Goal: Information Seeking & Learning: Find contact information

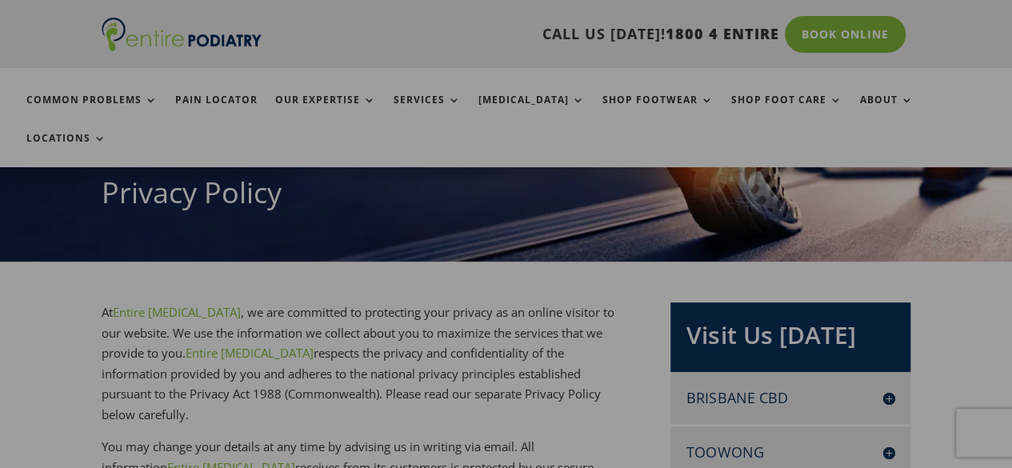
scroll to position [192, 0]
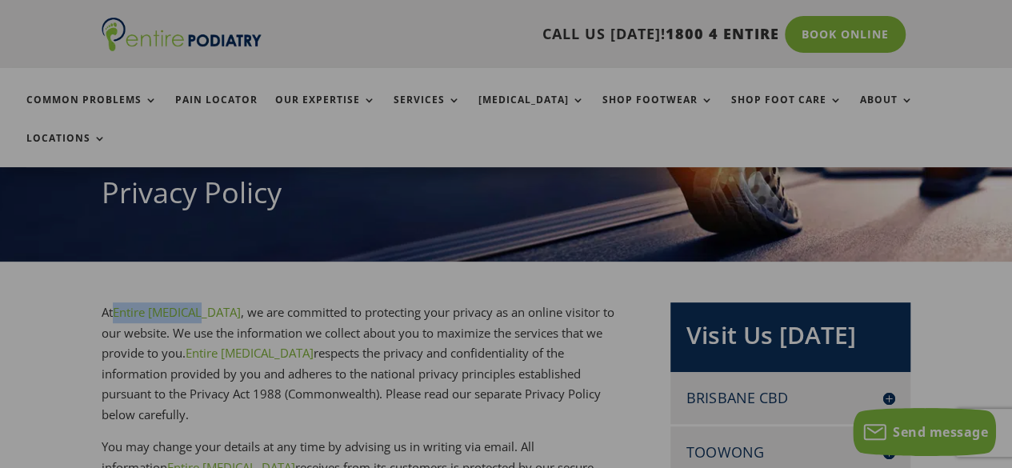
copy p "Entire [MEDICAL_DATA]"
drag, startPoint x: 114, startPoint y: 270, endPoint x: 197, endPoint y: 278, distance: 83.5
click at [197, 302] on p "At Entire Podiatry , we are committed to protecting your privacy as an online v…" at bounding box center [364, 369] width 525 height 134
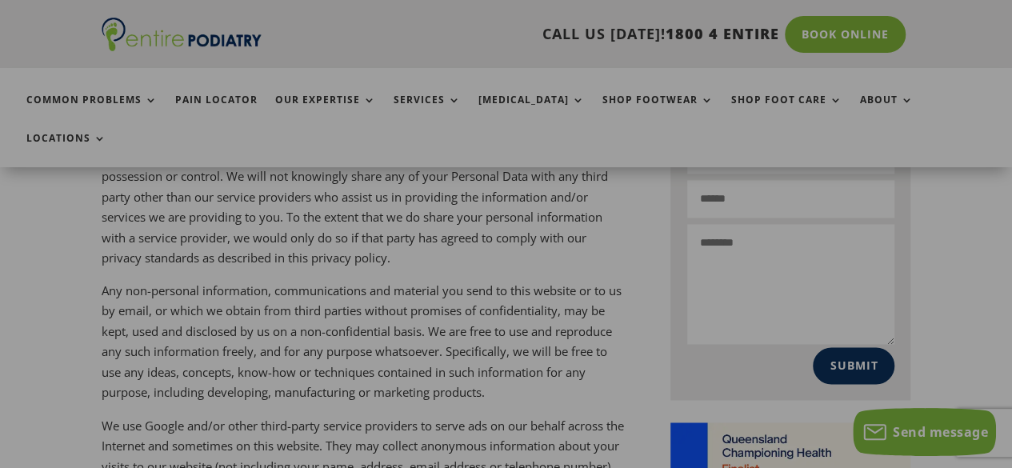
scroll to position [4131, 0]
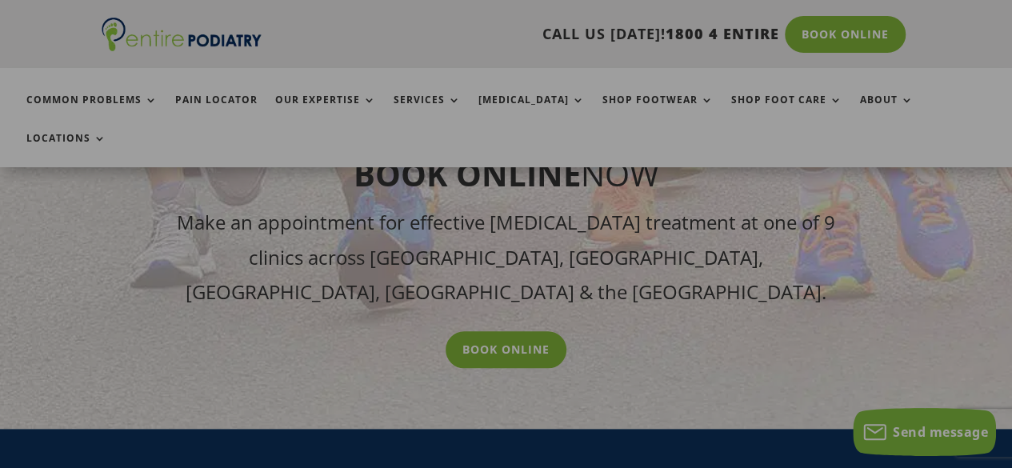
scroll to position [4868, 0]
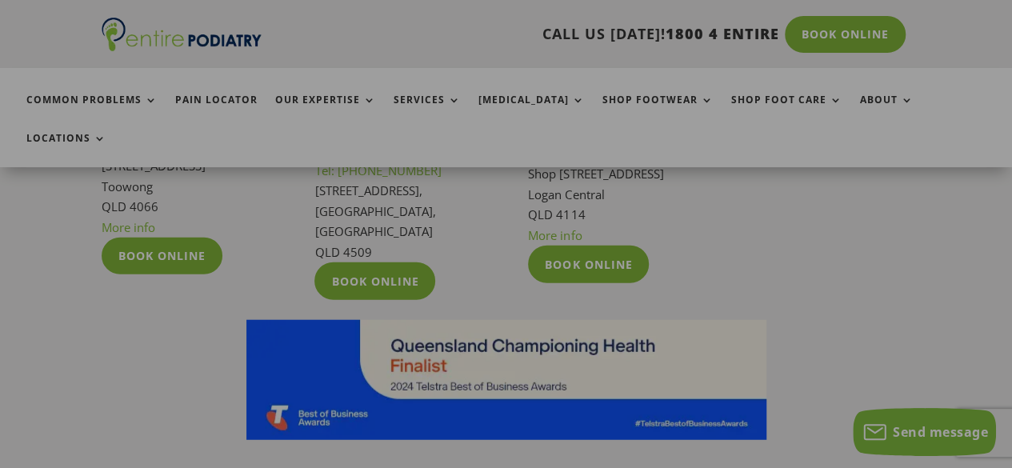
click at [688, 411] on div "Follow Brisbane CBD Tel: 07 3229 9959 Level 13, 97 Creek St Brisbane QLD 4000 M…" at bounding box center [506, 115] width 1012 height 913
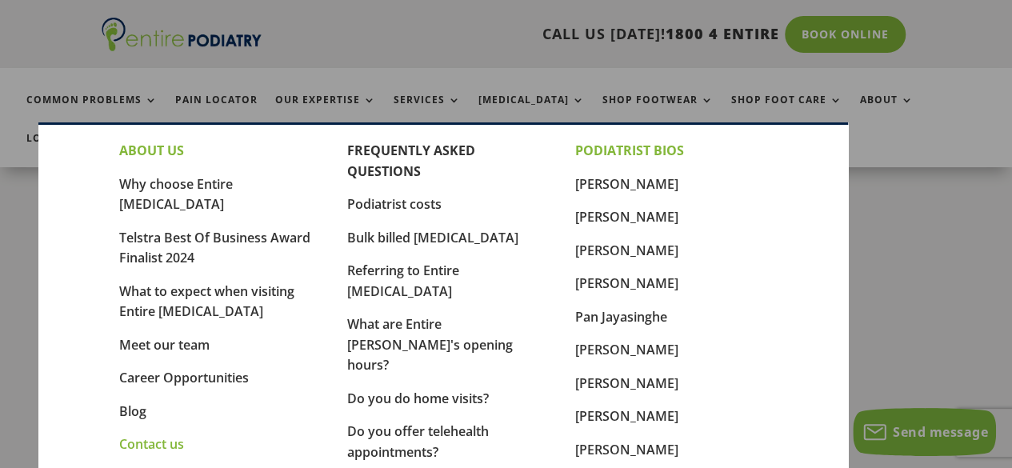
click at [154, 435] on link "Contact us" at bounding box center [151, 444] width 65 height 18
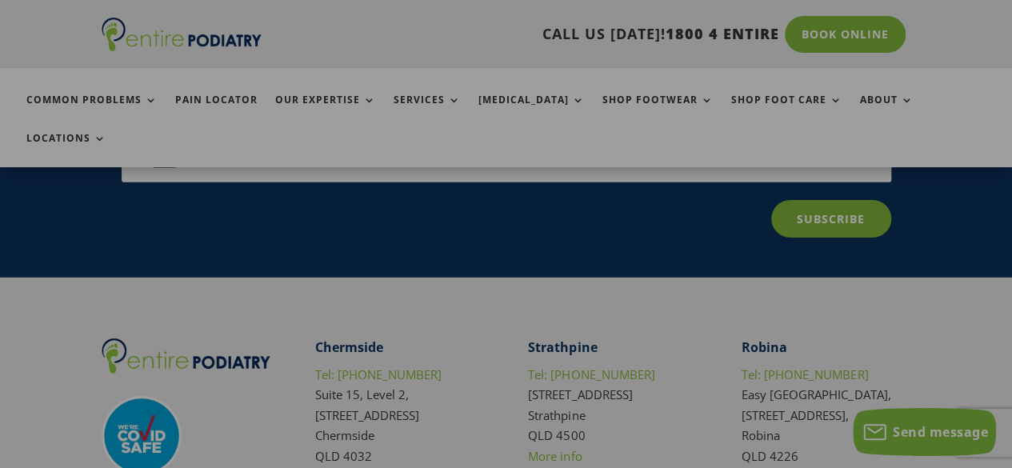
scroll to position [2715, 0]
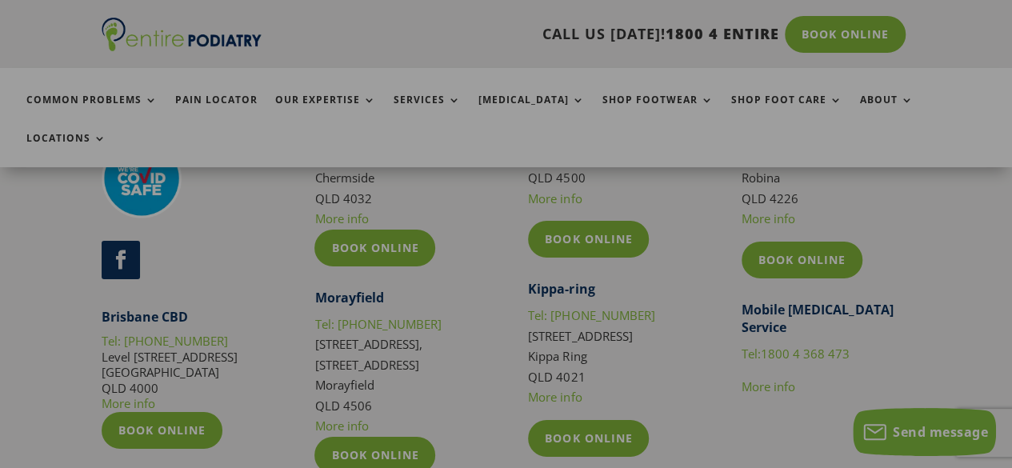
copy p "Level 13, 97 Creek St Brisbane QLD 4000"
drag, startPoint x: 162, startPoint y: 307, endPoint x: 94, endPoint y: 276, distance: 74.8
click at [94, 276] on div "Follow Brisbane CBD Tel: 07 3229 9959 Level 13, 97 Creek St Brisbane QLD 4000 M…" at bounding box center [506, 476] width 1012 height 913
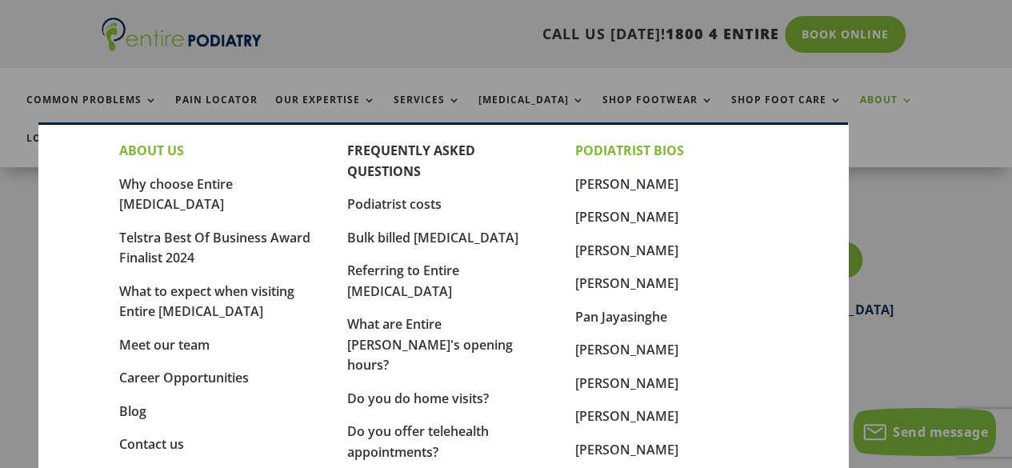
click at [860, 99] on link "About" at bounding box center [887, 111] width 54 height 34
